Goal: Task Accomplishment & Management: Complete application form

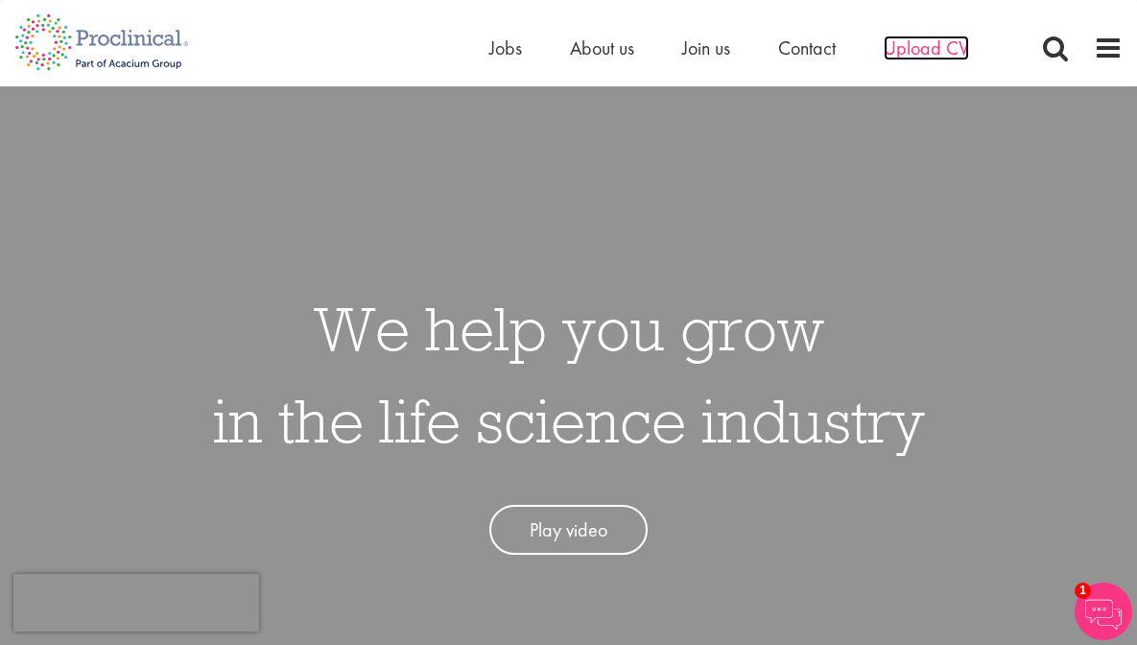
click at [926, 49] on span "Upload CV" at bounding box center [925, 47] width 85 height 25
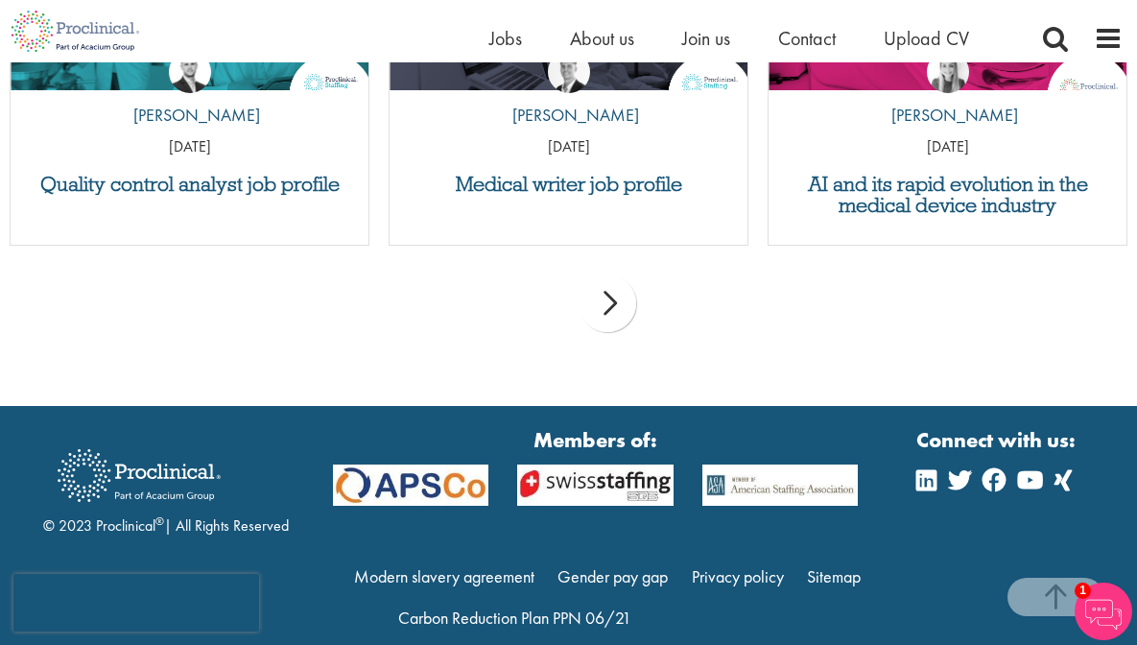
scroll to position [2185, 0]
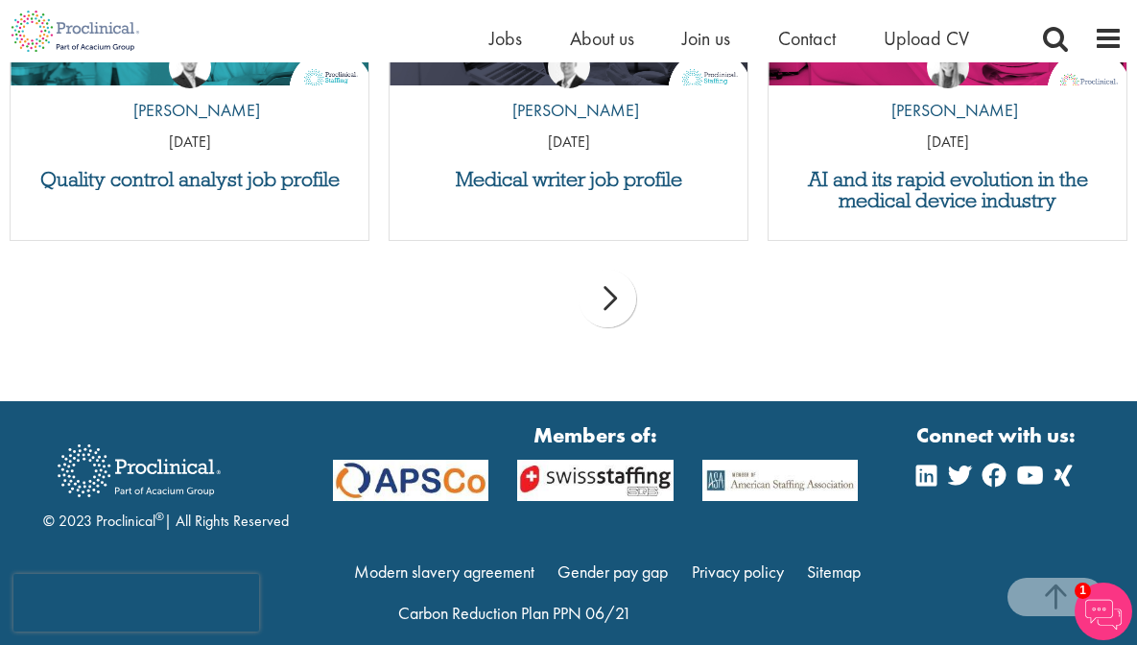
click at [609, 293] on div "next" at bounding box center [607, 299] width 58 height 58
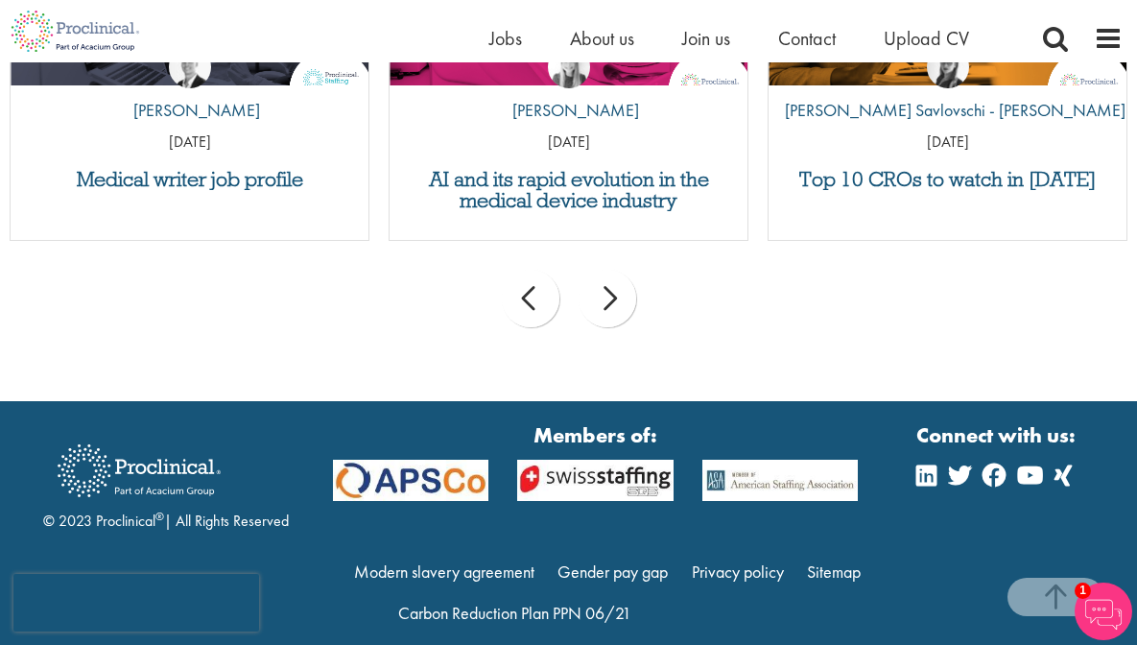
click at [609, 293] on div "next" at bounding box center [607, 299] width 58 height 58
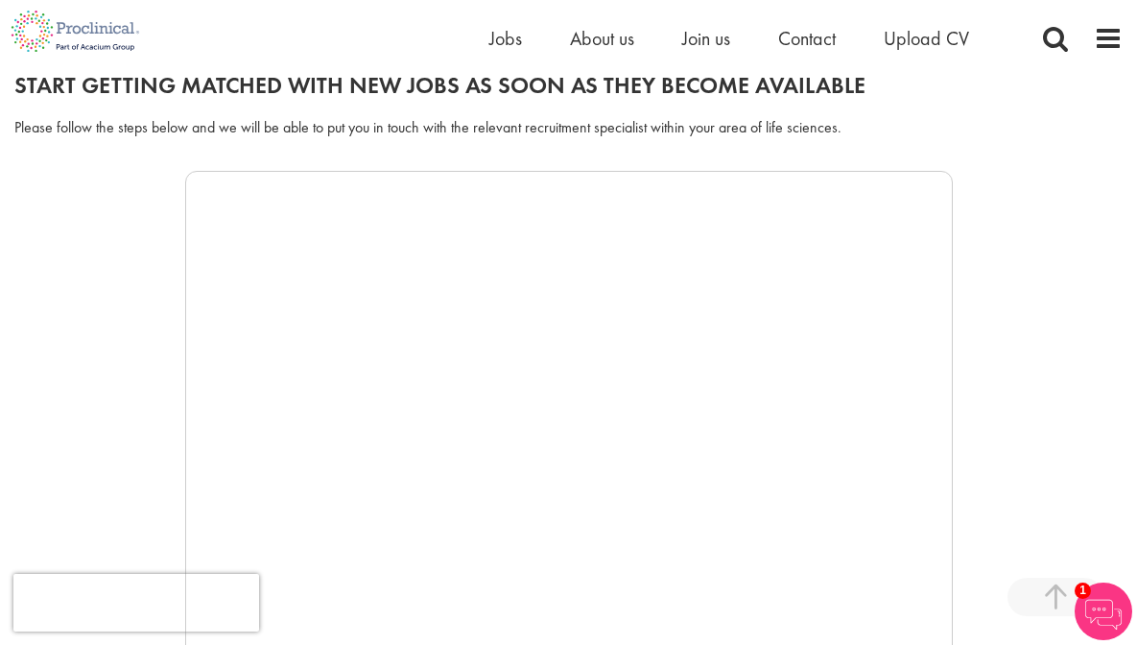
scroll to position [728, 0]
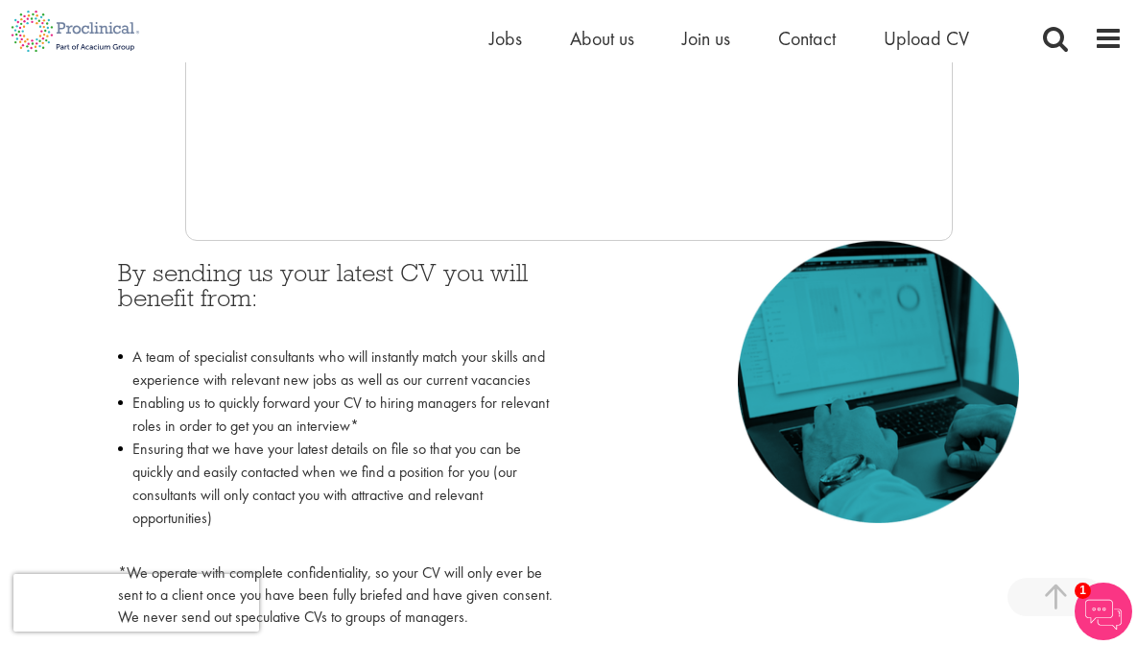
click at [1101, 601] on img at bounding box center [1103, 611] width 58 height 58
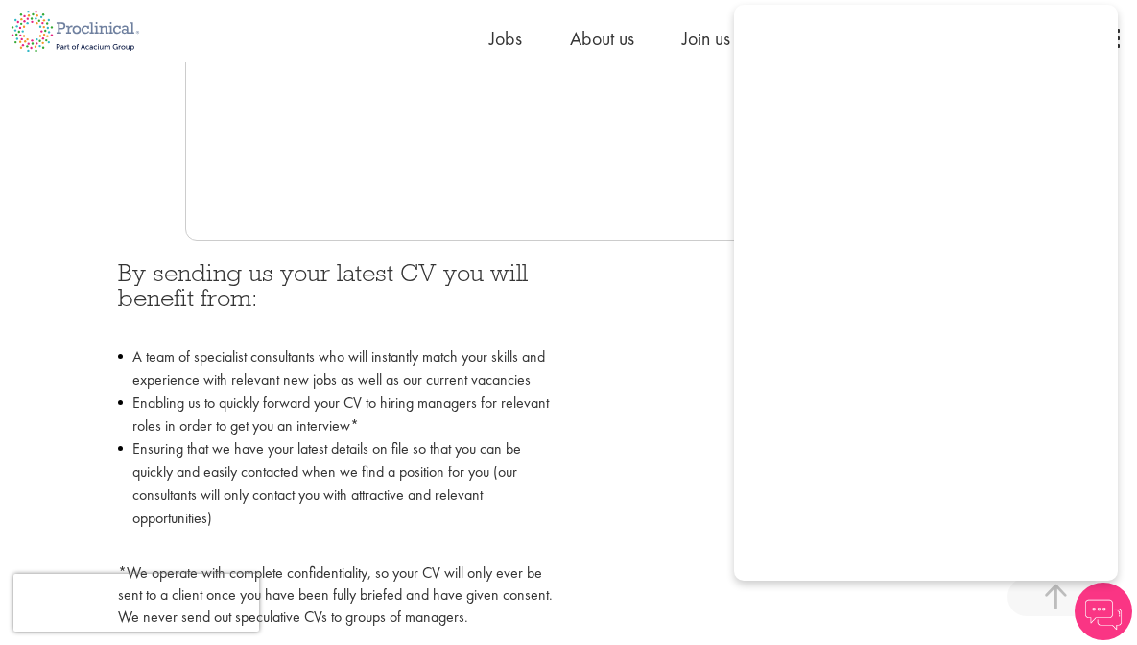
click at [1101, 615] on img at bounding box center [1103, 611] width 58 height 58
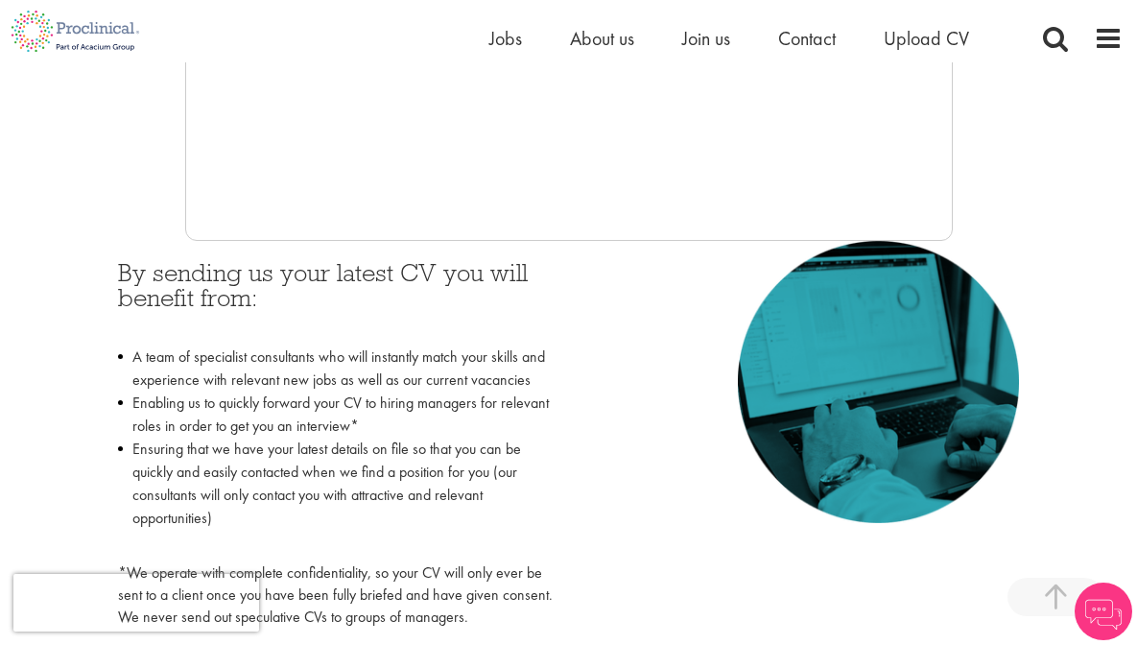
click at [1101, 615] on img at bounding box center [1103, 611] width 58 height 58
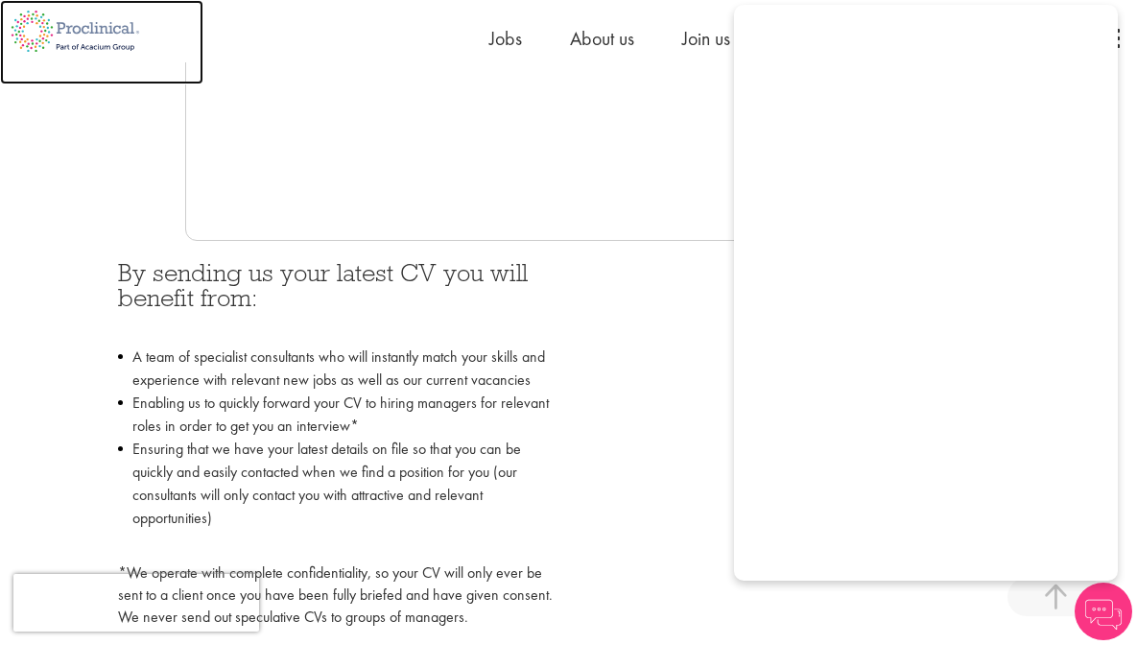
click at [64, 21] on img at bounding box center [75, 31] width 151 height 62
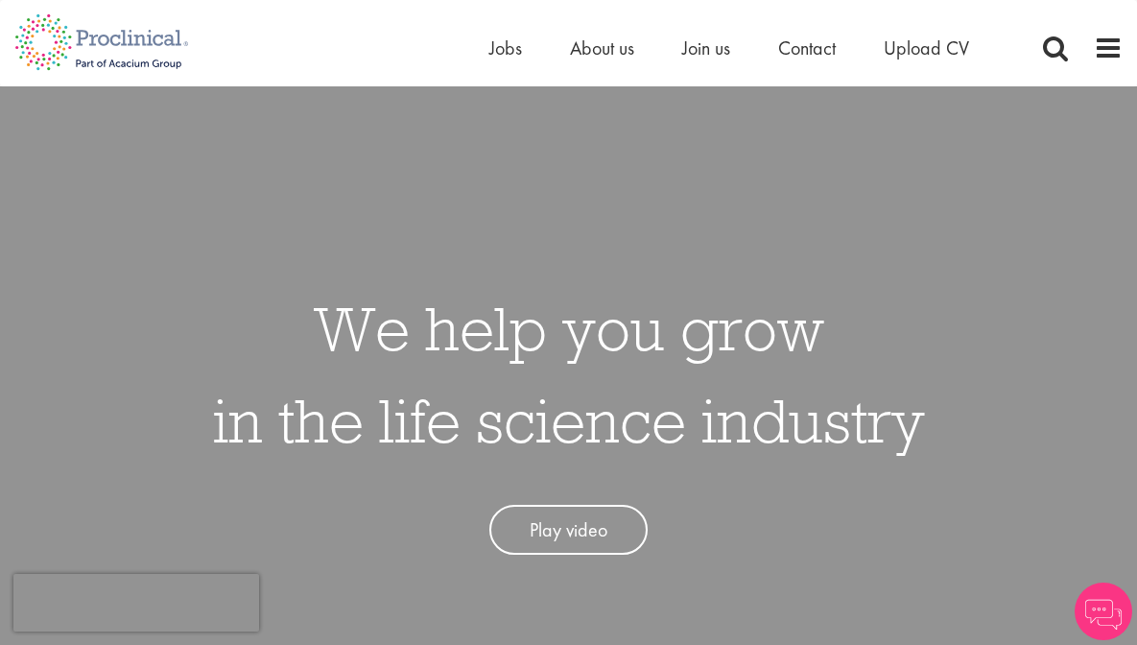
click at [1102, 612] on img at bounding box center [1103, 611] width 58 height 58
